Goal: Information Seeking & Learning: Learn about a topic

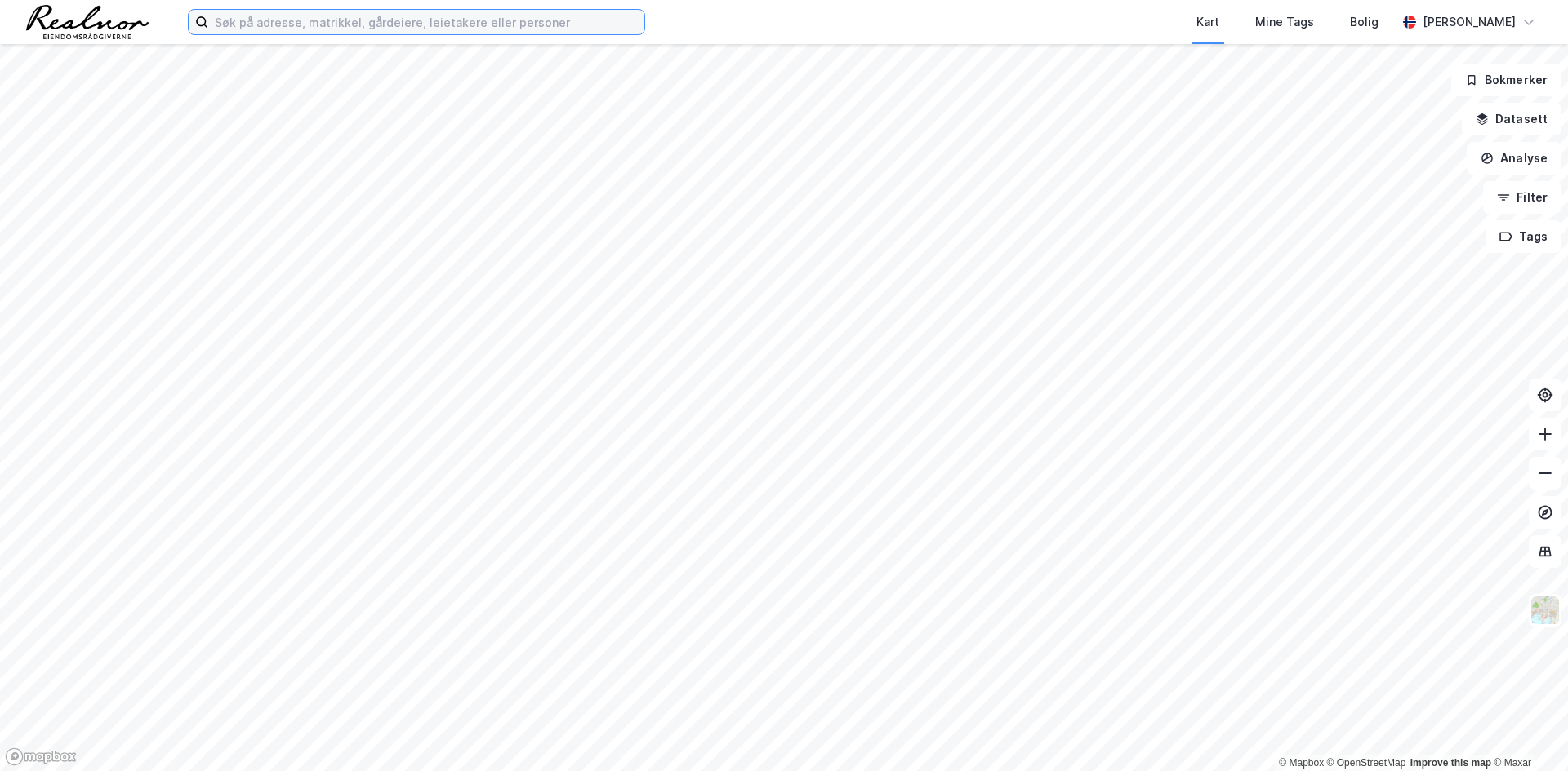
click at [285, 17] on input at bounding box center [426, 21] width 436 height 24
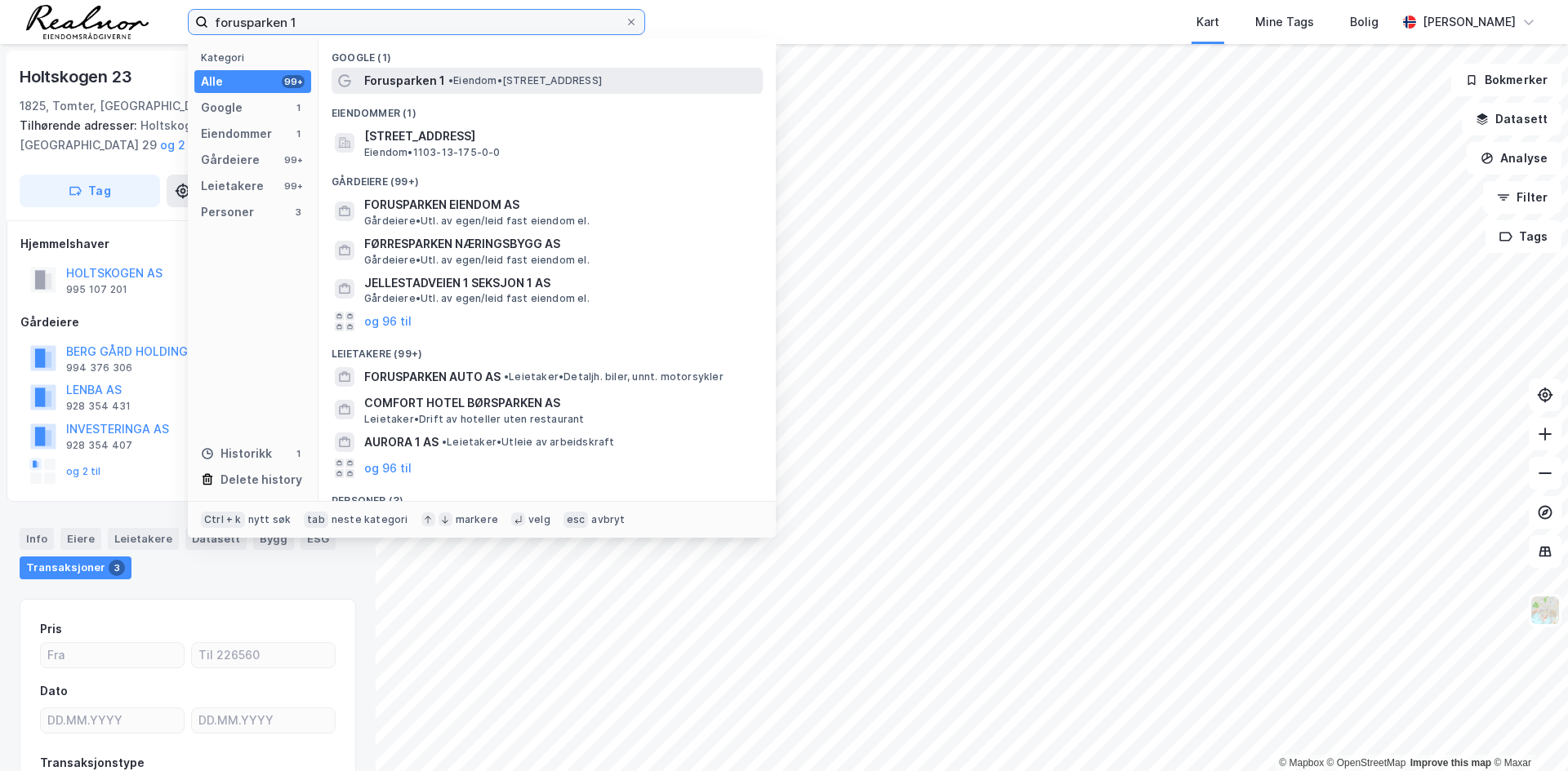
type input "forusparken 1"
click at [475, 80] on span "• Eiendom • [STREET_ADDRESS]" at bounding box center [525, 80] width 153 height 13
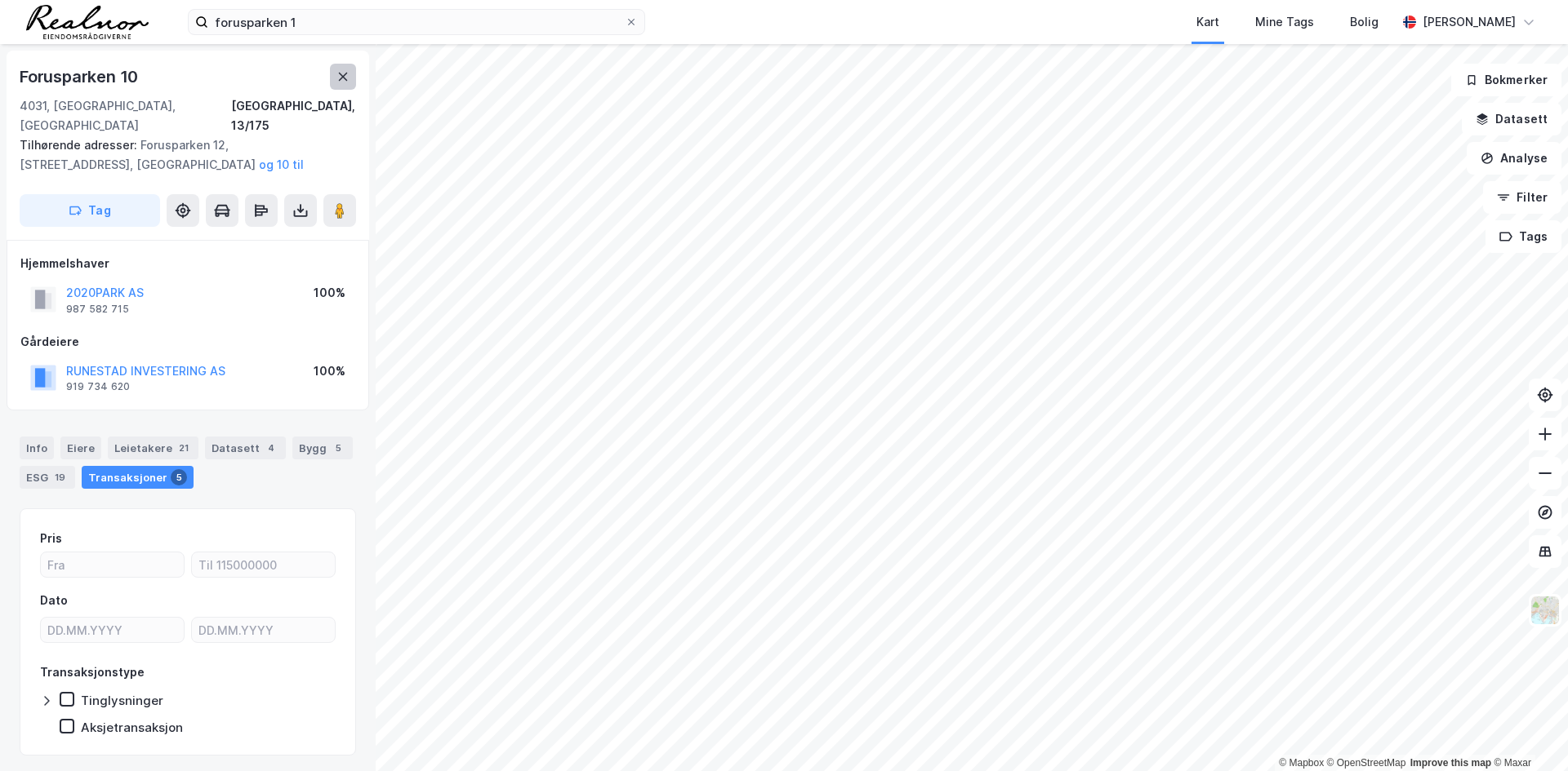
click at [347, 69] on button at bounding box center [343, 77] width 26 height 26
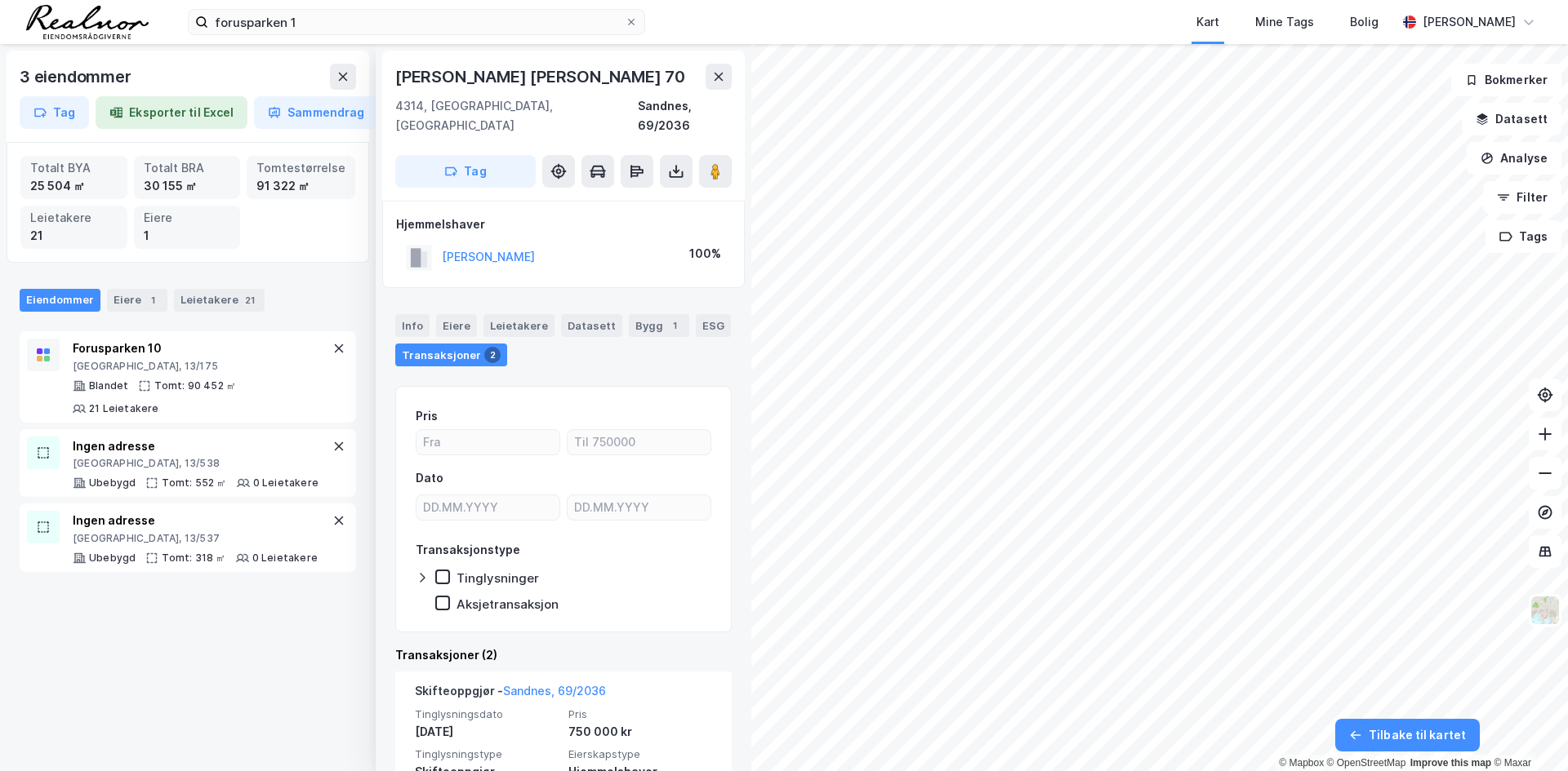
click at [695, 644] on div "3 eiendommer Tag Eksporter til Excel Sammendrag Totalt BYA 25 504 ㎡ Totalt BRA …" at bounding box center [784, 407] width 1568 height 727
click at [712, 75] on icon at bounding box center [718, 76] width 13 height 13
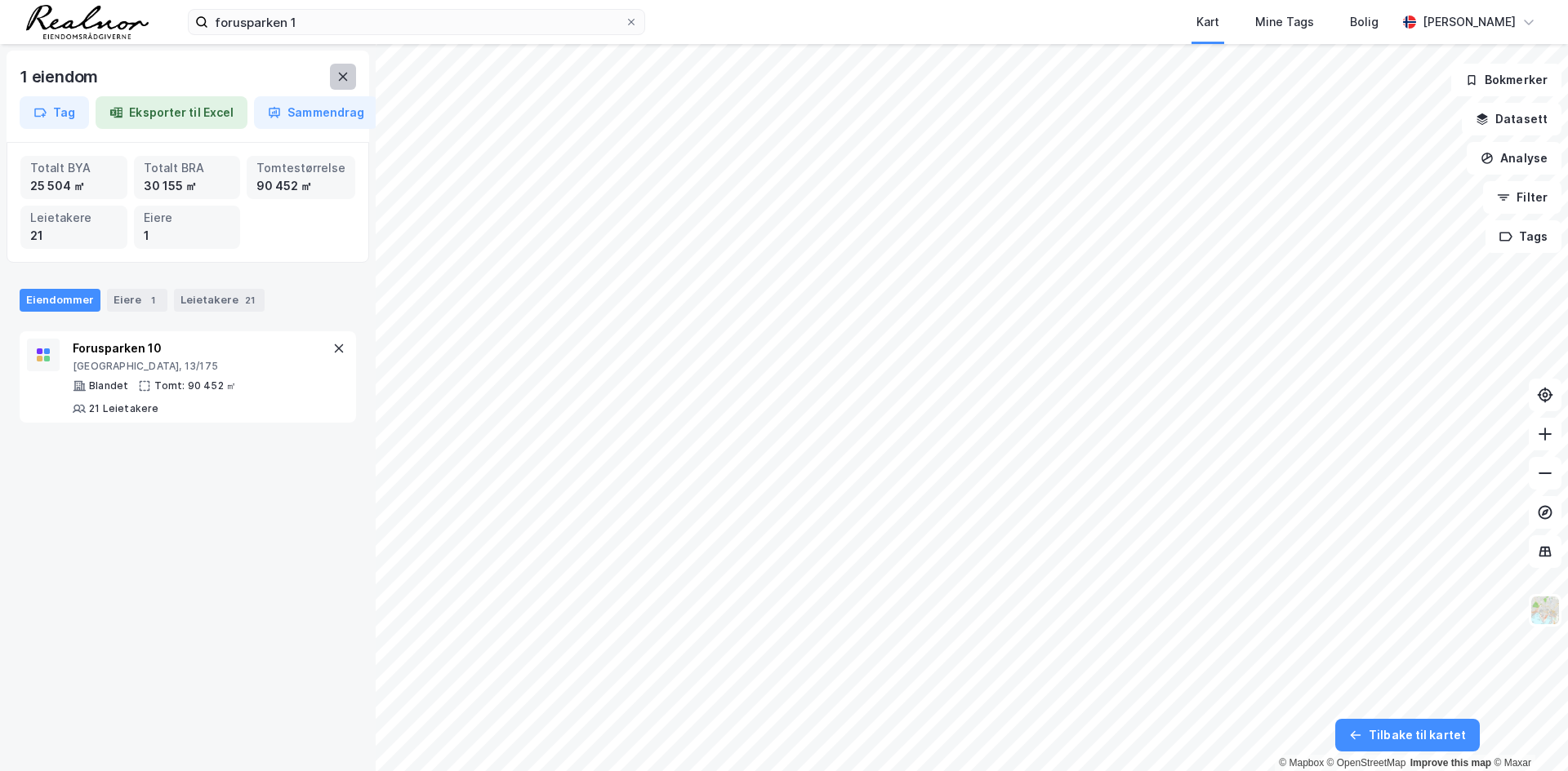
click at [342, 80] on icon at bounding box center [343, 77] width 9 height 8
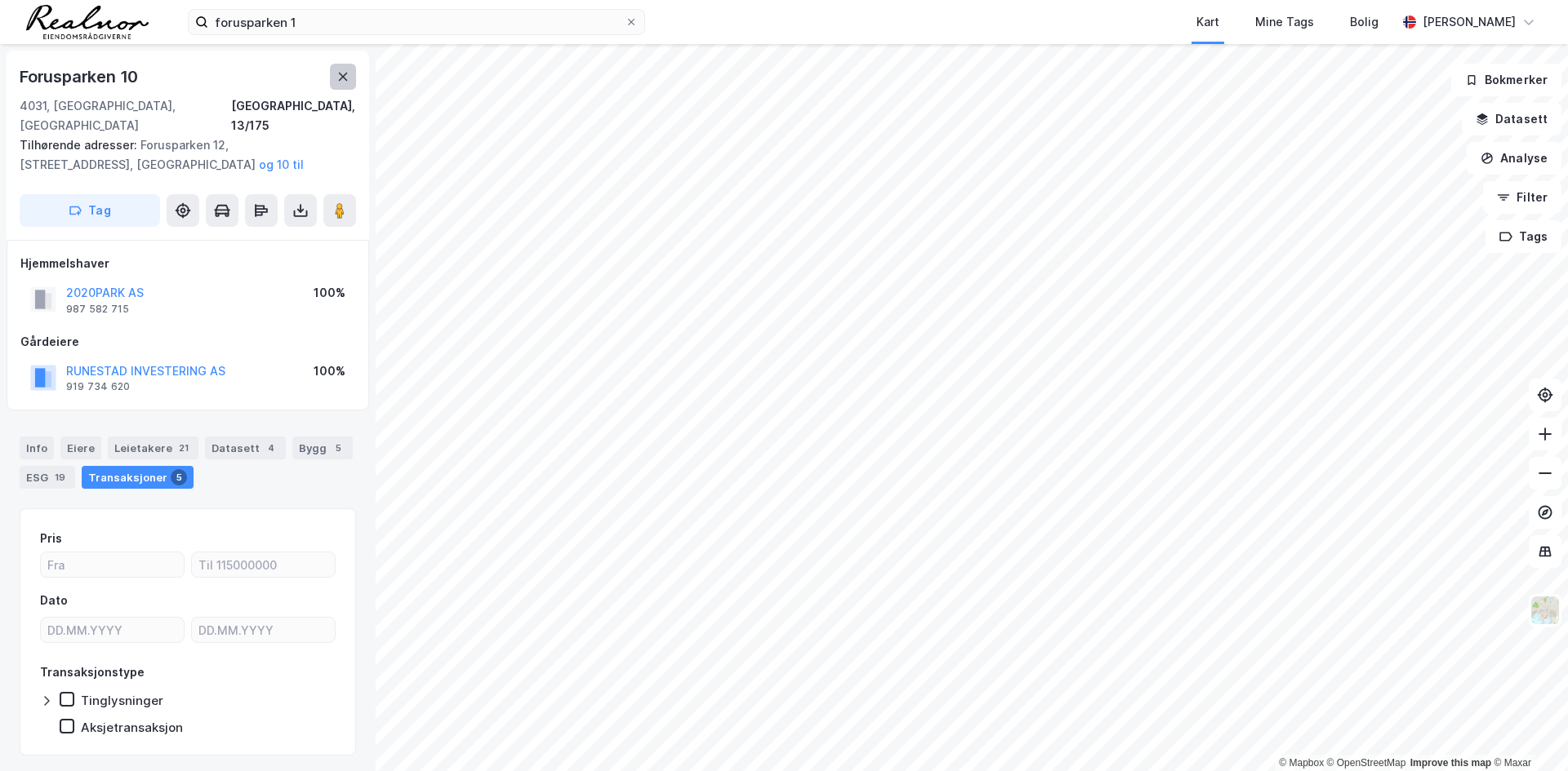
click at [348, 76] on icon at bounding box center [343, 76] width 13 height 13
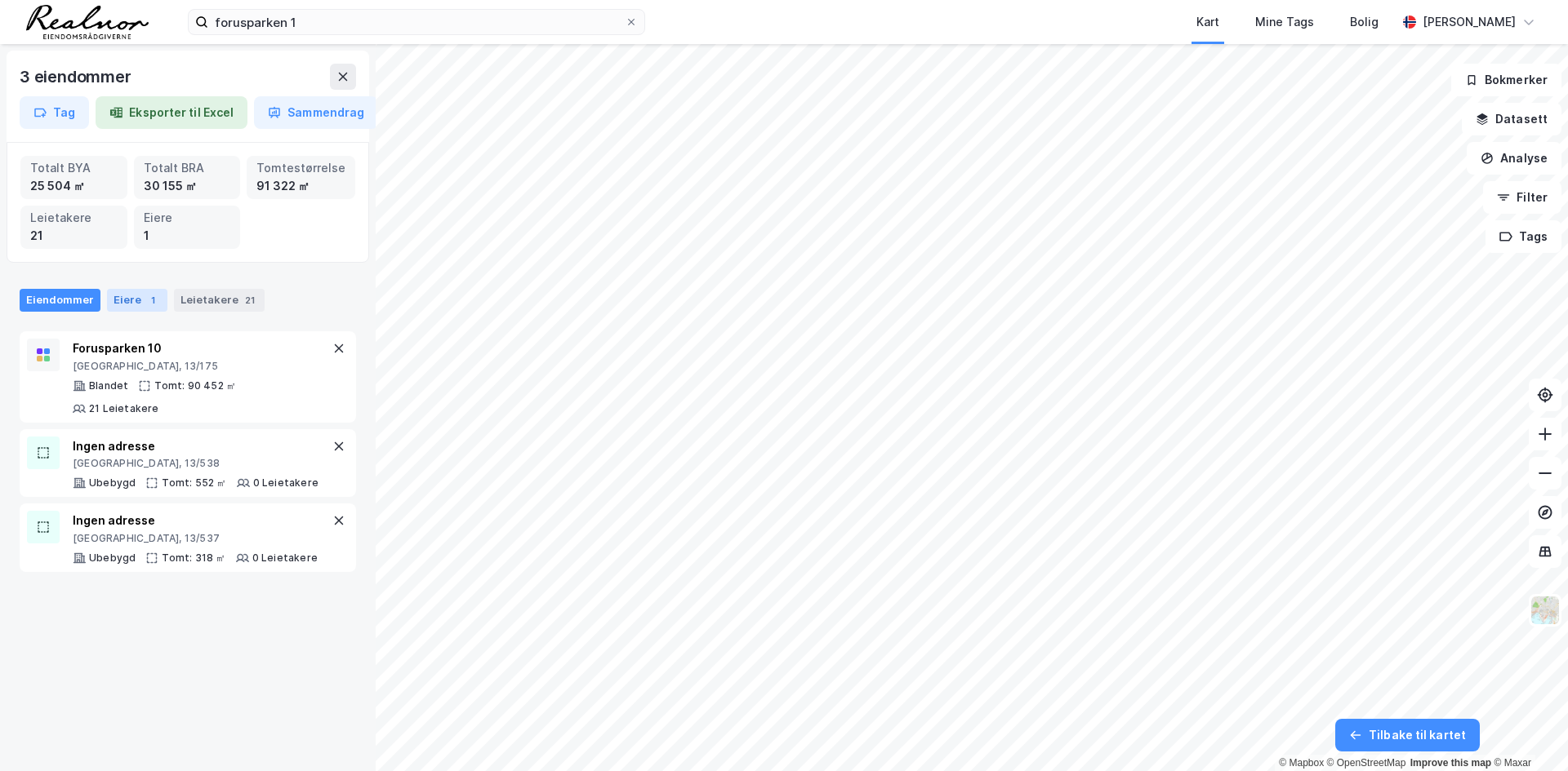
click at [135, 304] on div "Eiere 1" at bounding box center [137, 301] width 60 height 23
